Goal: Information Seeking & Learning: Learn about a topic

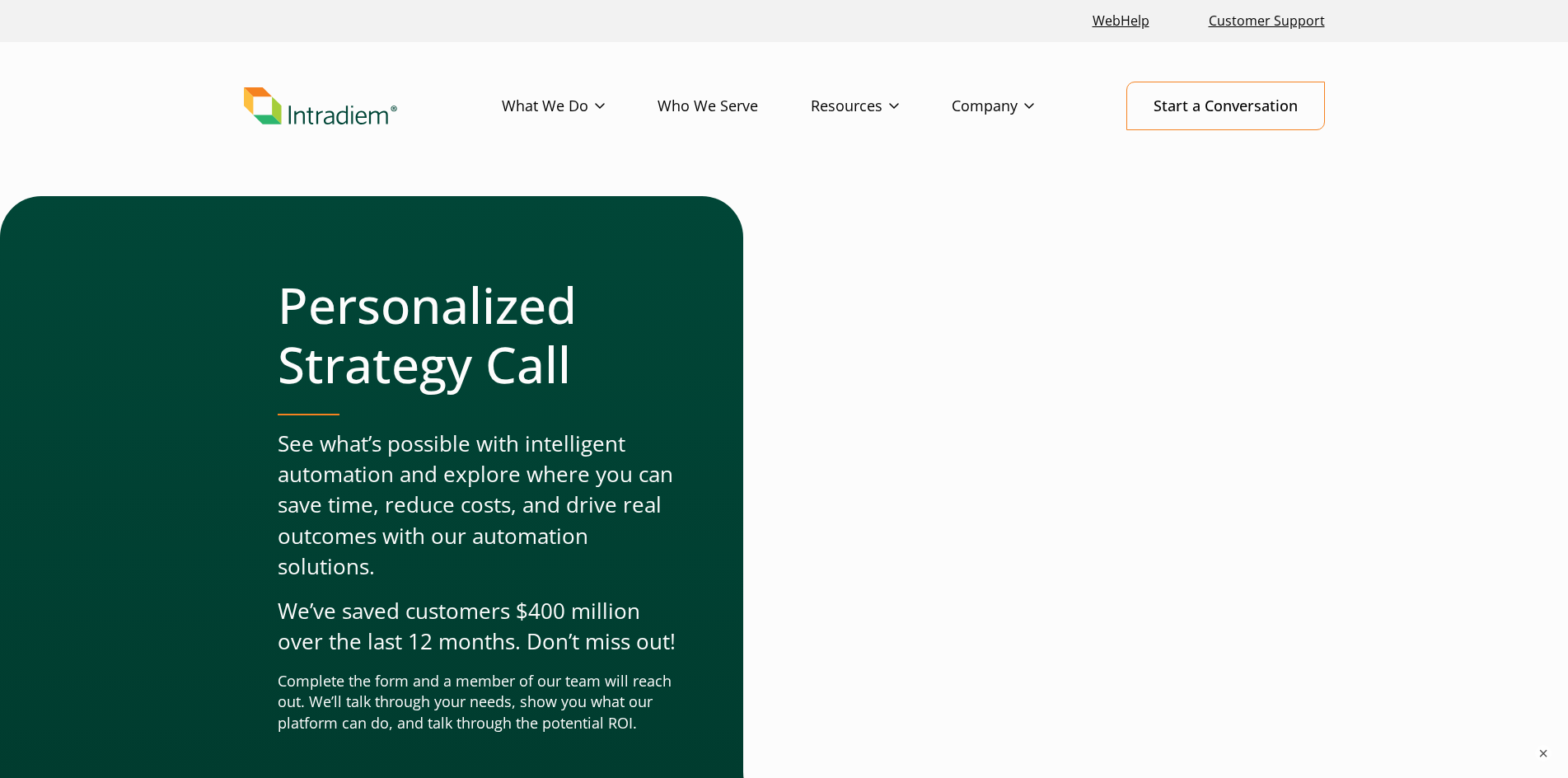
click at [594, 323] on h1 "Personalized Strategy Call" at bounding box center [477, 334] width 400 height 118
click at [724, 124] on link "Who We Serve" at bounding box center [734, 106] width 153 height 47
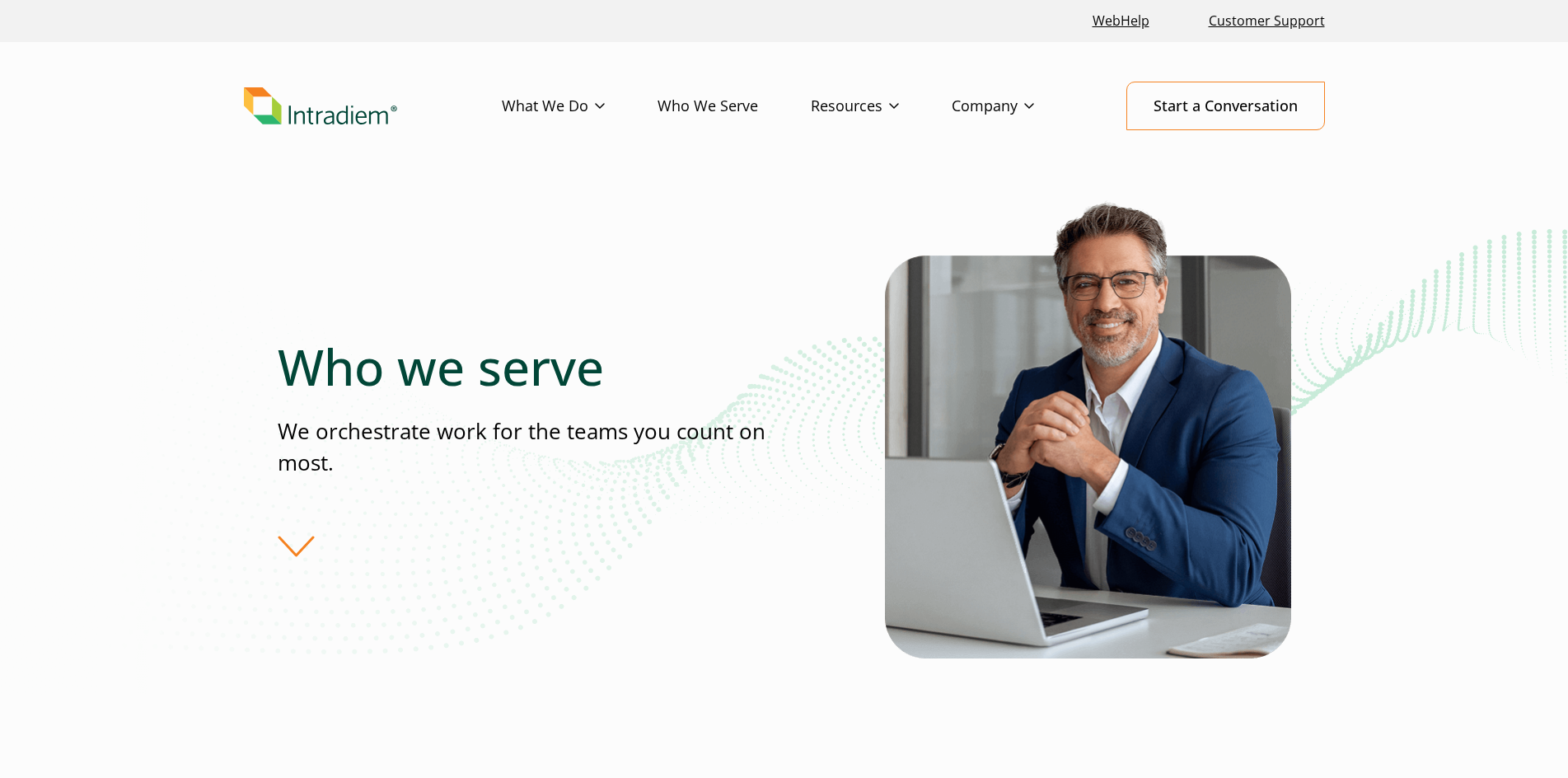
click at [820, 381] on div "Who we serve We orchestrate work for the teams you count on most." at bounding box center [581, 447] width 607 height 220
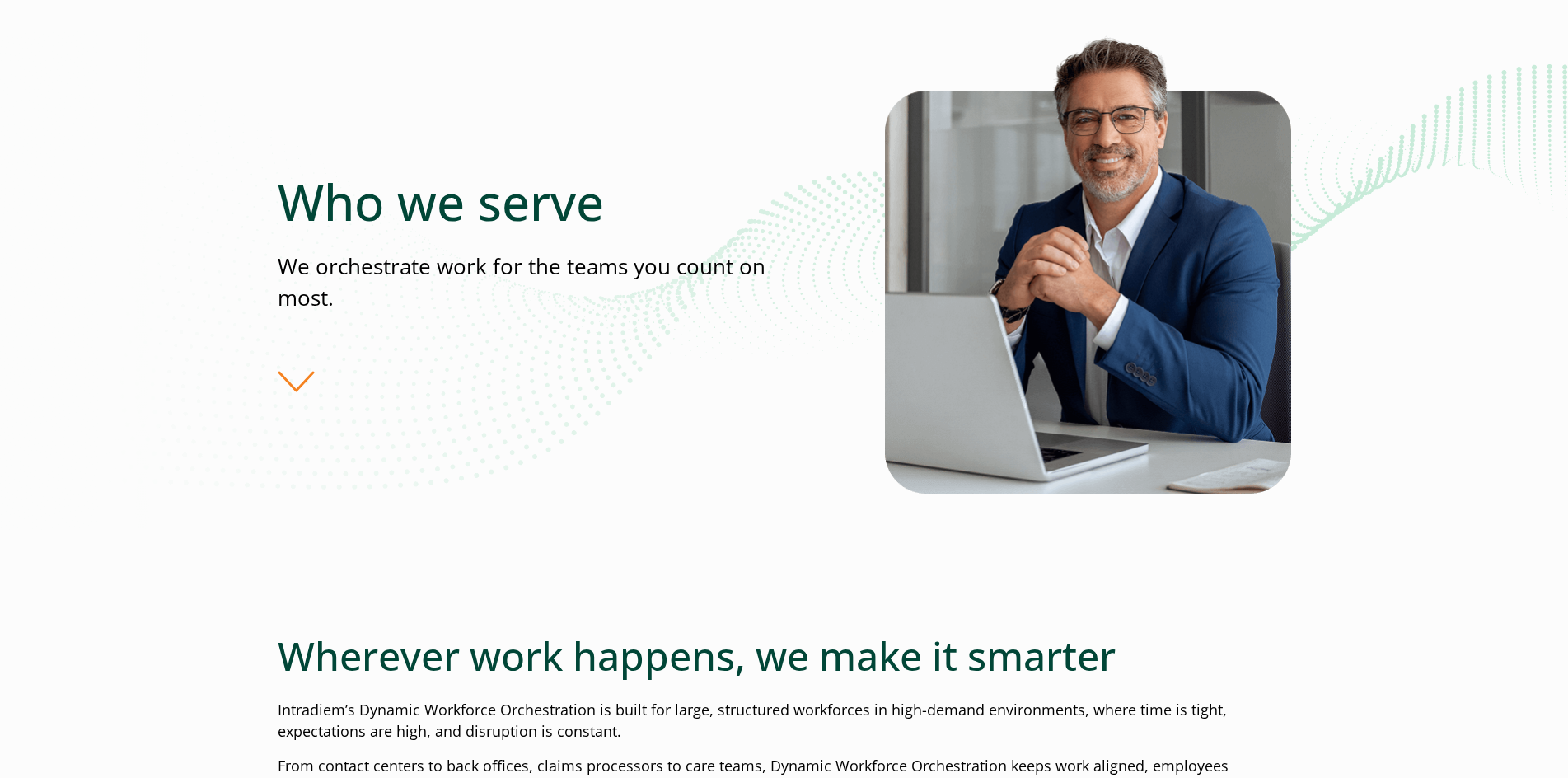
scroll to position [247, 0]
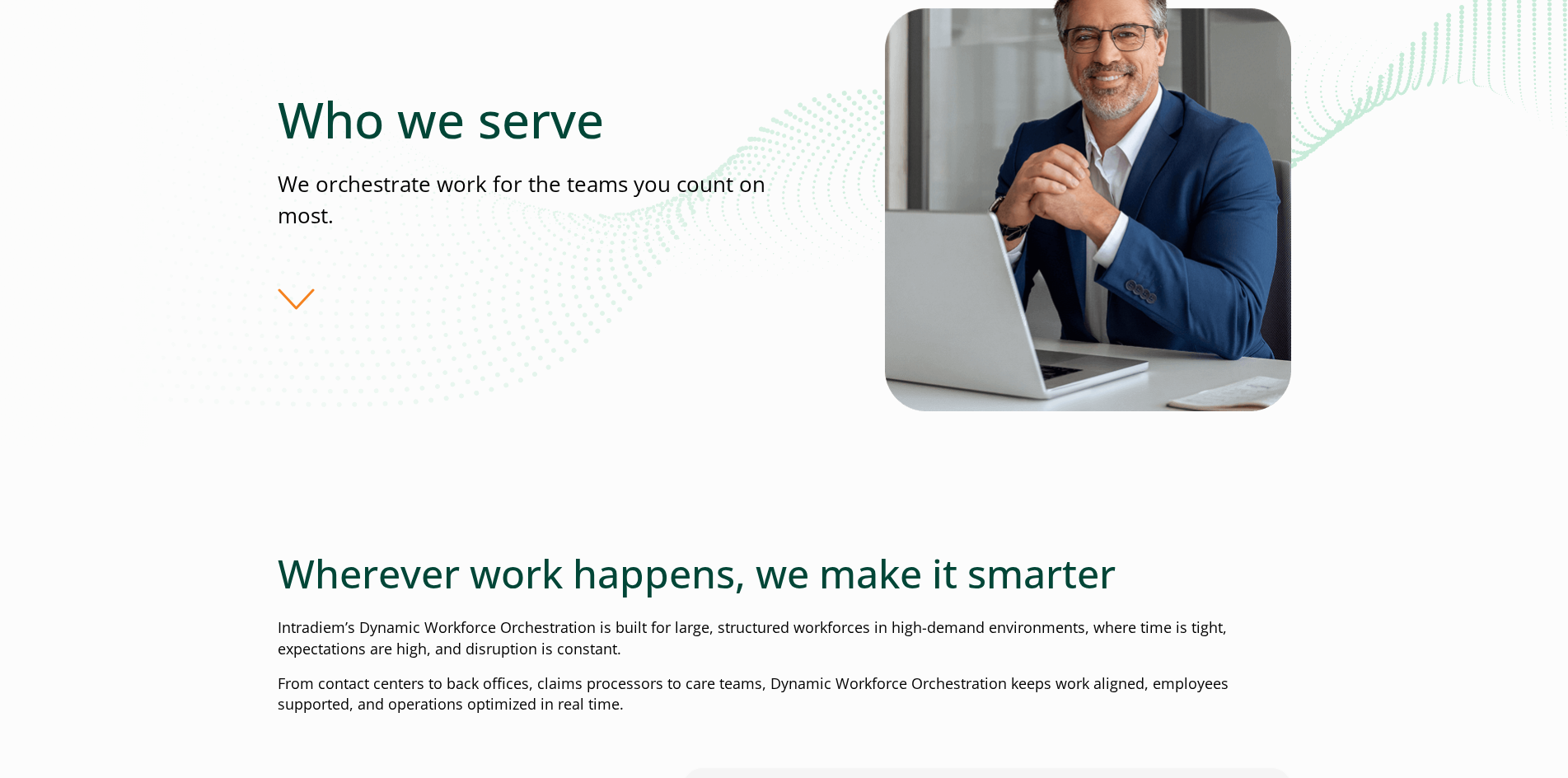
click at [442, 67] on div "Who we serve We orchestrate work for the teams you count on most." at bounding box center [784, 200] width 1013 height 502
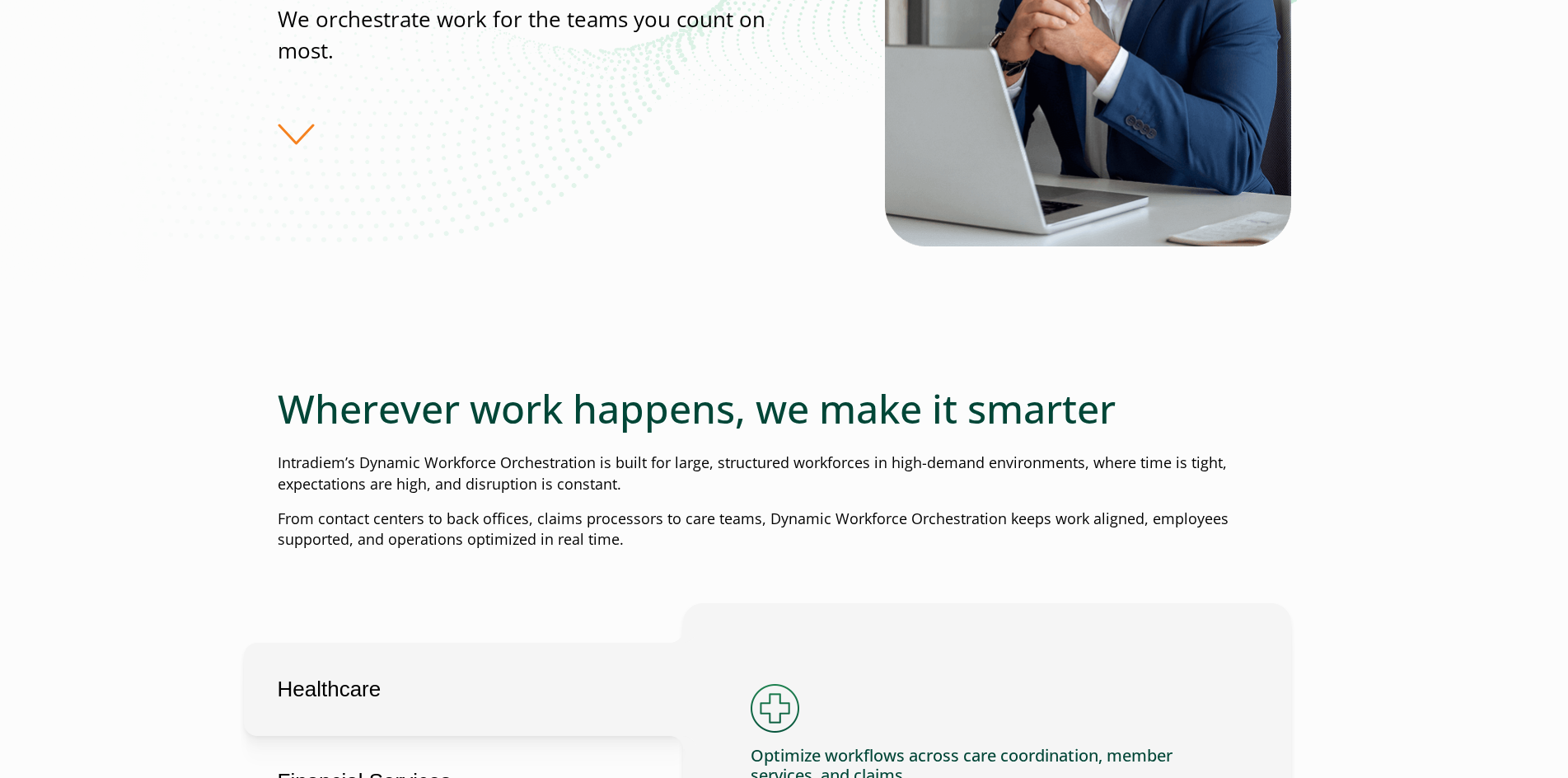
scroll to position [330, 0]
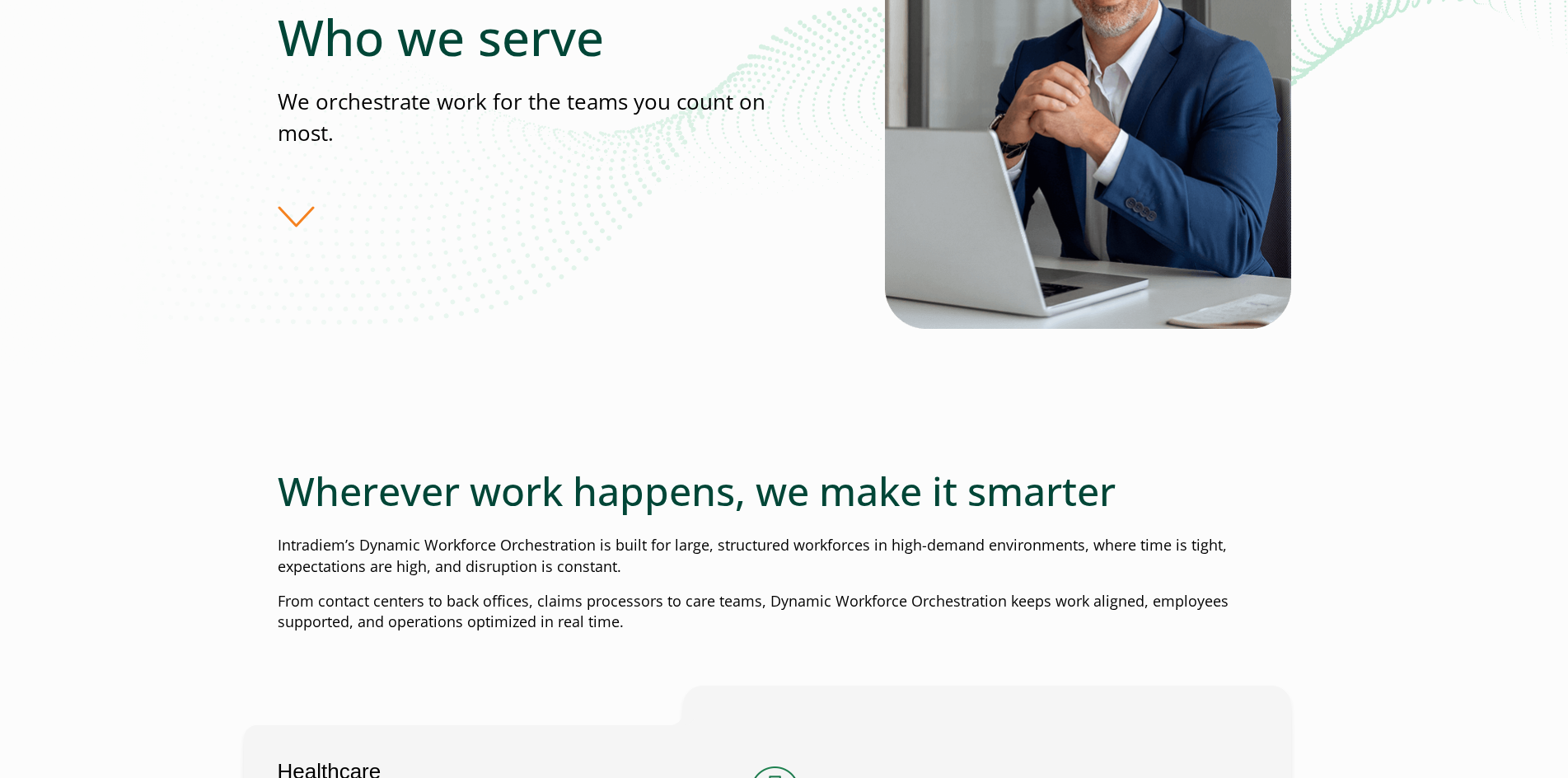
click at [217, 67] on div "Who we serve We orchestrate work for the teams you count on most." at bounding box center [784, 117] width 1186 height 502
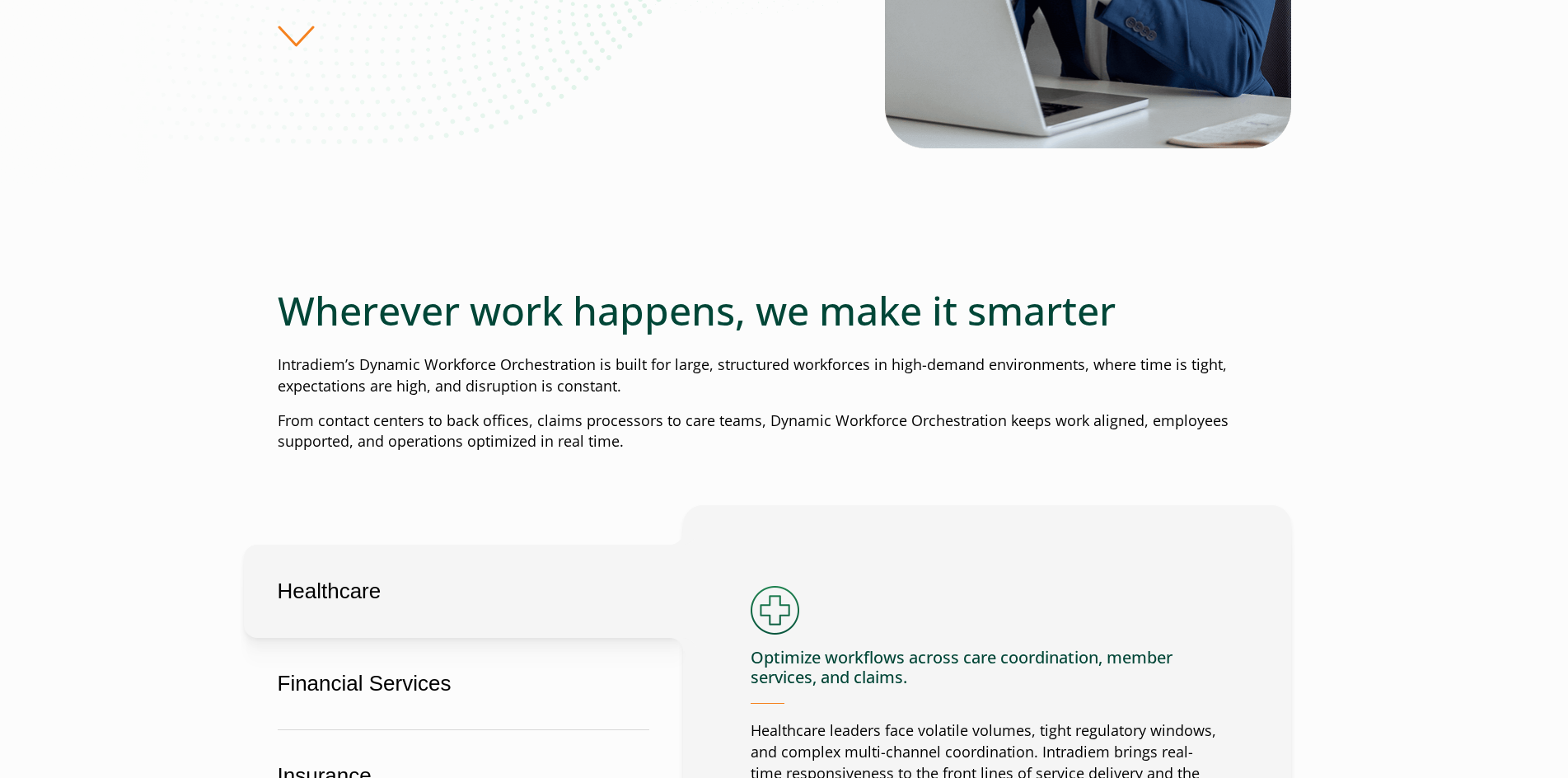
scroll to position [593, 7]
